Goal: Check status

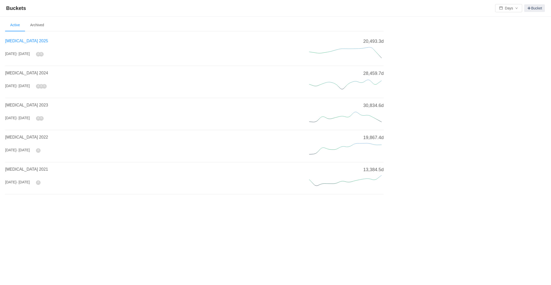
click at [18, 41] on span "[MEDICAL_DATA] 2025" at bounding box center [26, 41] width 43 height 4
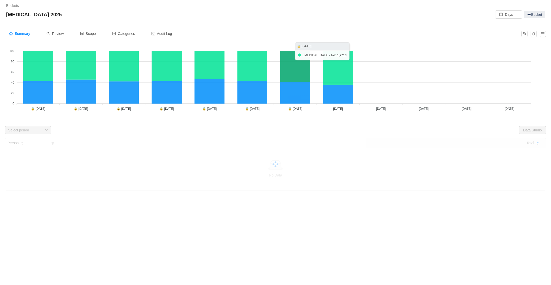
click at [288, 75] on icon at bounding box center [295, 66] width 30 height 31
click at [292, 69] on icon at bounding box center [295, 66] width 30 height 31
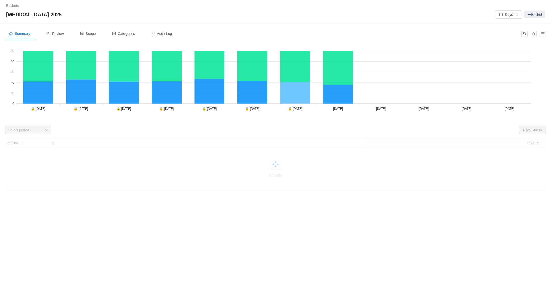
click at [293, 94] on icon at bounding box center [295, 93] width 30 height 22
click at [293, 109] on tspan "🔒 [DATE]" at bounding box center [295, 109] width 14 height 4
click at [55, 35] on span "Review" at bounding box center [54, 34] width 17 height 4
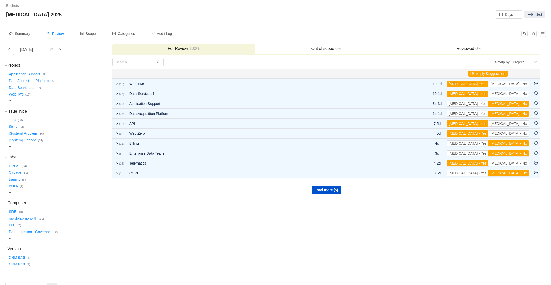
click at [8, 50] on span at bounding box center [9, 49] width 4 height 4
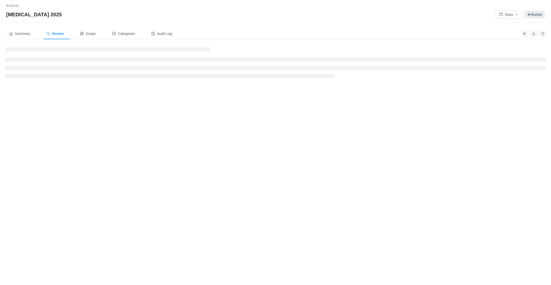
click at [8, 50] on h3 at bounding box center [108, 49] width 206 height 4
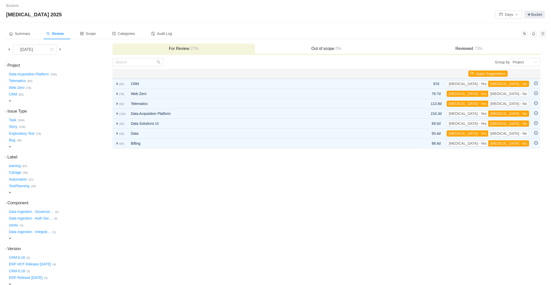
click at [8, 50] on span at bounding box center [9, 49] width 4 height 4
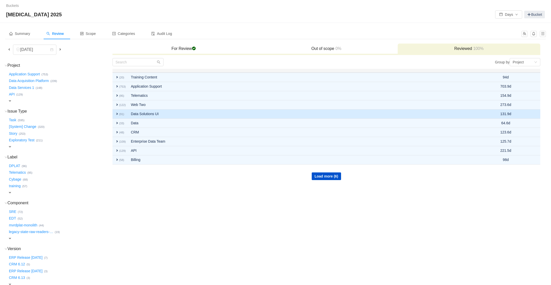
click at [117, 112] on span "expand" at bounding box center [117, 114] width 4 height 4
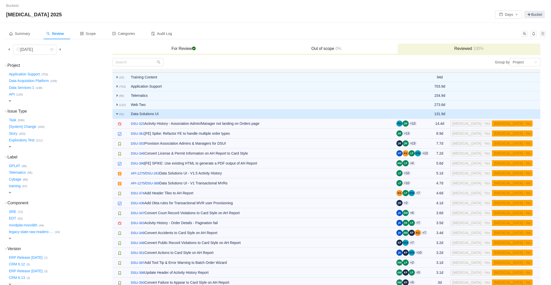
click at [117, 112] on span "expand" at bounding box center [117, 114] width 4 height 4
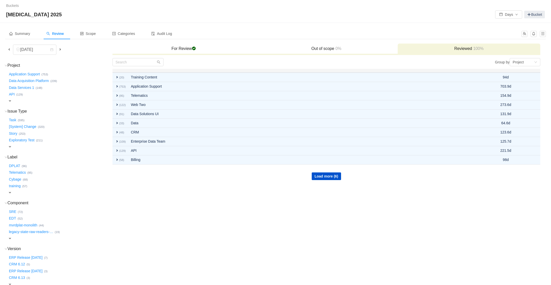
click at [59, 50] on span at bounding box center [60, 49] width 4 height 4
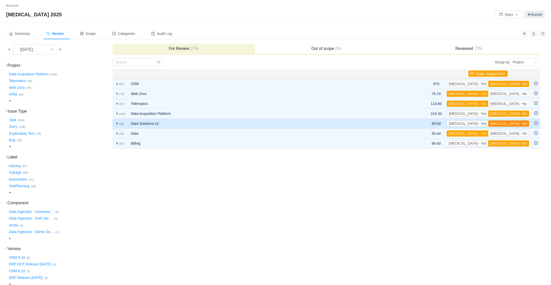
click at [511, 123] on button "[MEDICAL_DATA] - No" at bounding box center [508, 124] width 41 height 6
